Goal: Information Seeking & Learning: Learn about a topic

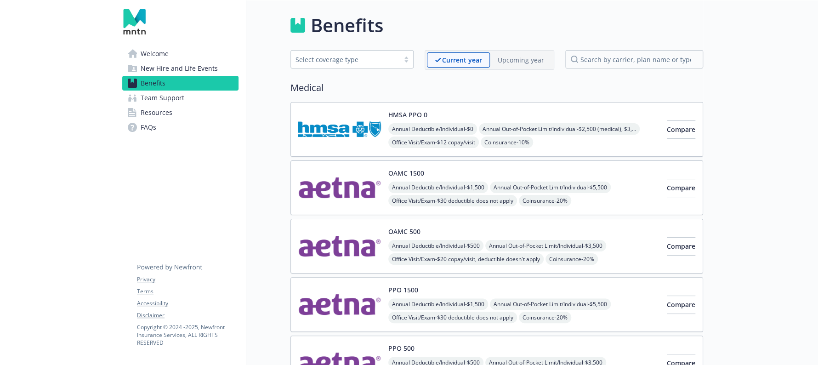
scroll to position [804, 0]
